Goal: Task Accomplishment & Management: Manage account settings

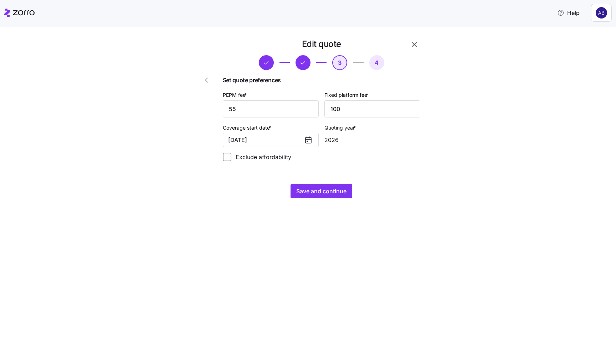
click at [414, 46] on icon "button" at bounding box center [414, 44] width 9 height 9
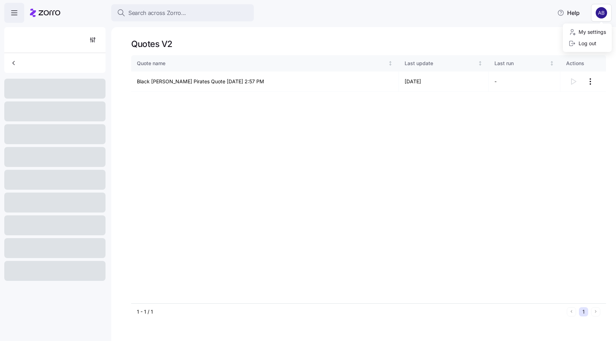
click at [596, 14] on html "Search across Zorro... Help Quotes V2 Quote name Last update Last run Actions B…" at bounding box center [308, 168] width 616 height 337
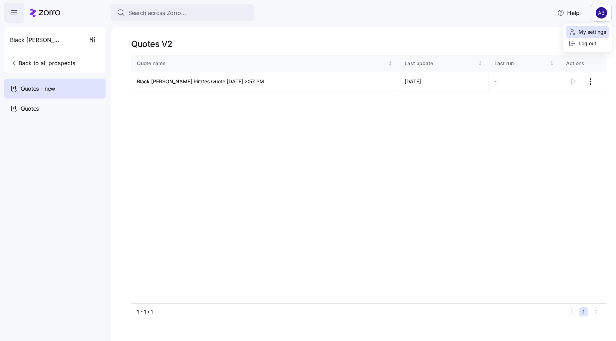
click at [591, 30] on div "My settings" at bounding box center [586, 32] width 37 height 8
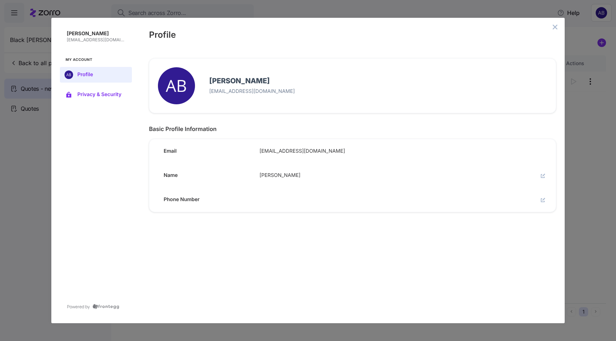
click at [93, 93] on span "Privacy & Security" at bounding box center [101, 95] width 48 height 6
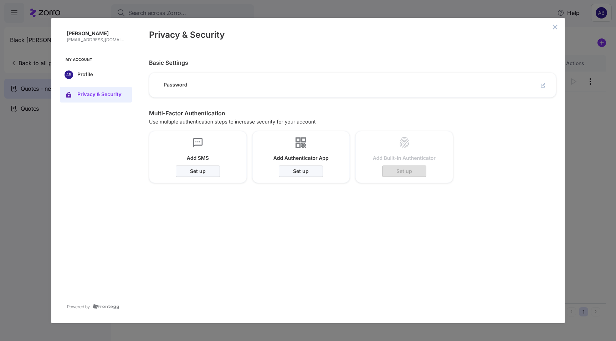
click at [270, 82] on div "Password" at bounding box center [350, 82] width 412 height 30
click at [541, 86] on icon "edit" at bounding box center [542, 86] width 4 height 4
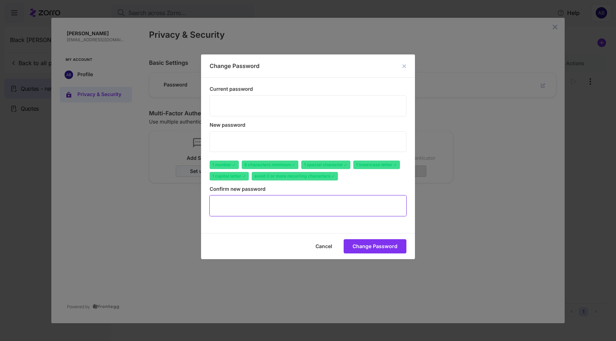
click at [413, 204] on div "make password visible icon" at bounding box center [418, 206] width 11 height 10
click at [364, 239] on button "Change Password" at bounding box center [374, 246] width 63 height 14
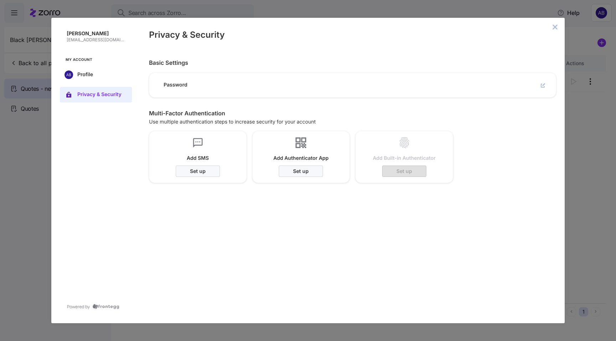
click at [554, 25] on icon "close admin-box" at bounding box center [554, 27] width 5 height 5
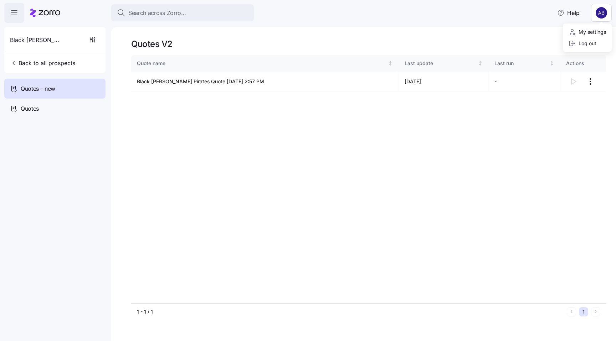
click at [602, 13] on html "Search across Zorro... Help Black Beard Pirates Back to all prospects Quotes - …" at bounding box center [308, 168] width 616 height 337
click at [585, 42] on div "Log out" at bounding box center [582, 44] width 28 height 8
